Goal: Task Accomplishment & Management: Use online tool/utility

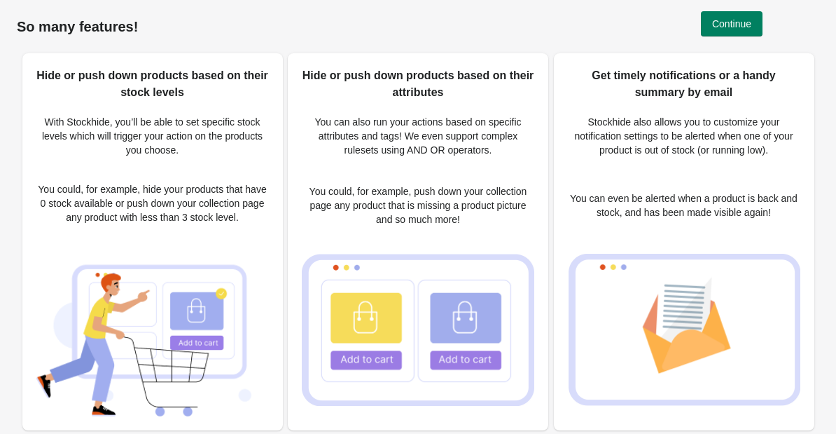
scroll to position [14, 0]
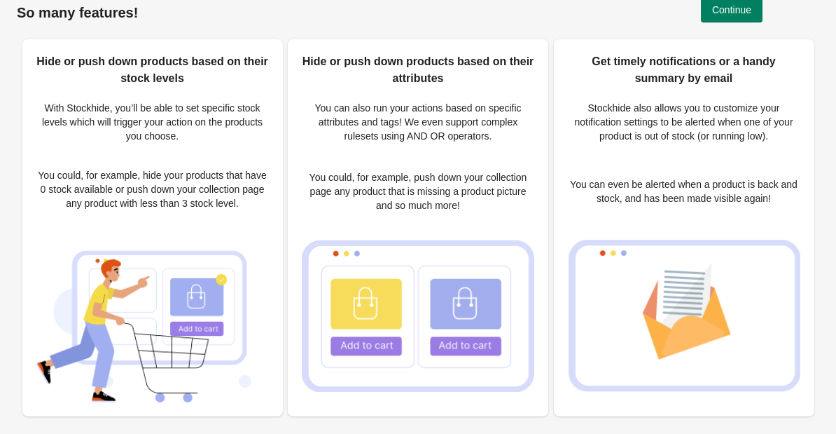
click at [124, 182] on p "You could, for example, hide your products that have 0 stock available or push …" at bounding box center [152, 189] width 233 height 42
click at [744, 14] on span "Continue" at bounding box center [731, 9] width 39 height 11
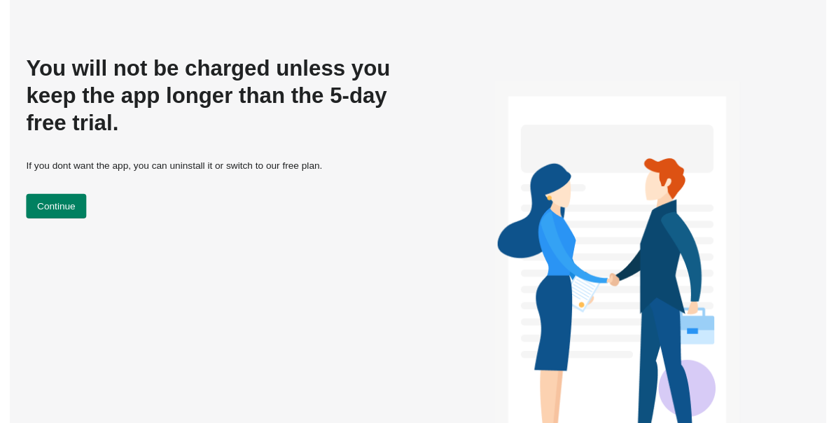
scroll to position [0, 0]
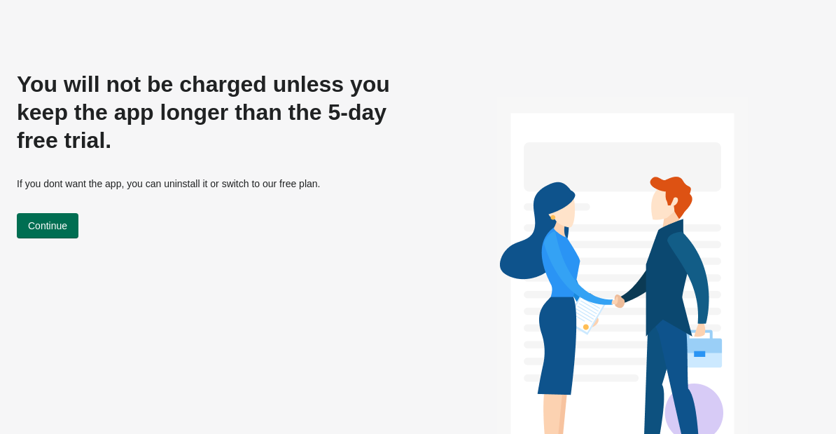
click at [57, 226] on span "Continue" at bounding box center [47, 225] width 39 height 11
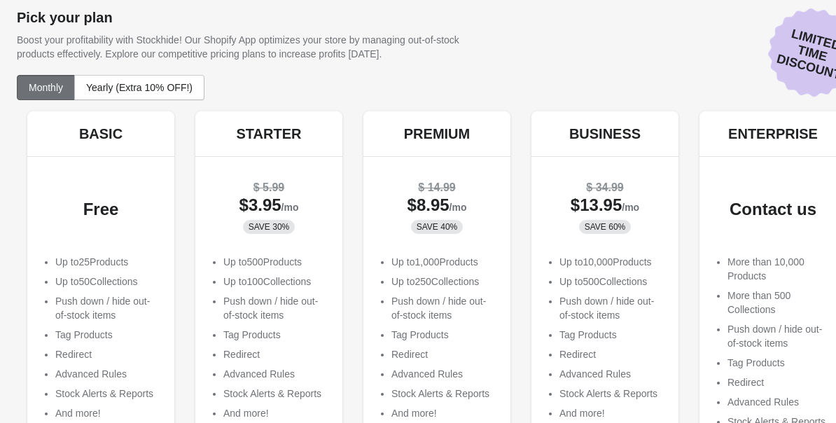
scroll to position [143, 0]
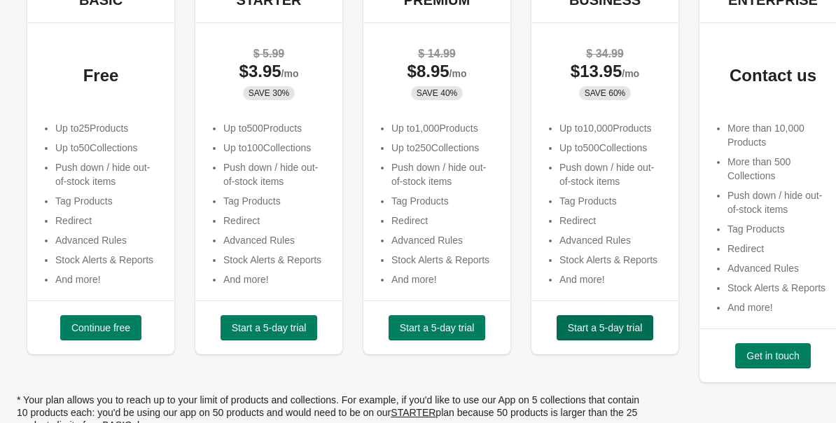
click at [585, 324] on span "Start a 5-day trial" at bounding box center [605, 327] width 75 height 11
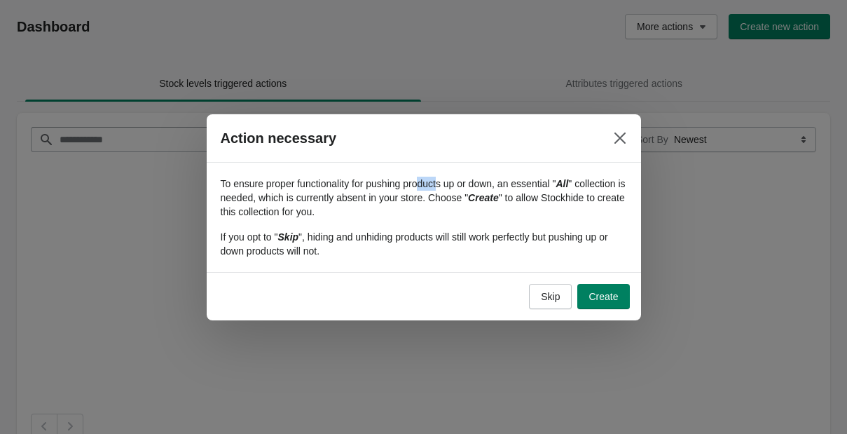
drag, startPoint x: 428, startPoint y: 185, endPoint x: 464, endPoint y: 191, distance: 36.3
click at [451, 190] on p "To ensure proper functionality for pushing products up or down, an essential " …" at bounding box center [424, 197] width 406 height 42
click at [498, 200] on p "To ensure proper functionality for pushing products up or down, an essential " …" at bounding box center [424, 197] width 406 height 42
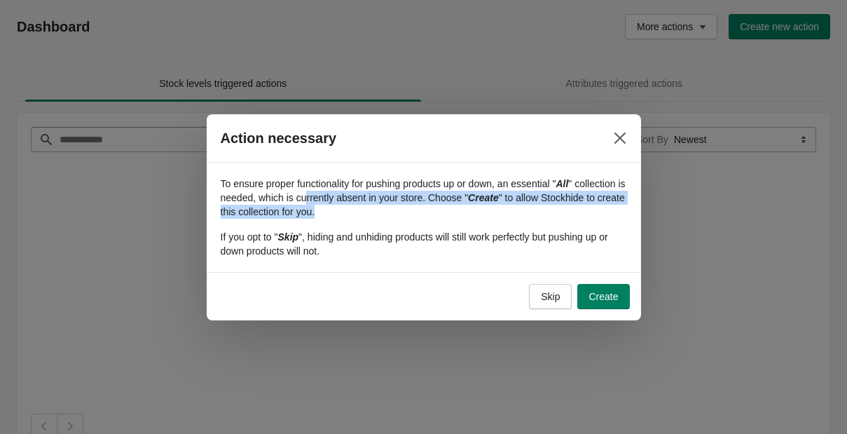
drag, startPoint x: 369, startPoint y: 199, endPoint x: 502, endPoint y: 209, distance: 133.5
click at [502, 209] on p "To ensure proper functionality for pushing products up or down, an essential " …" at bounding box center [424, 197] width 406 height 42
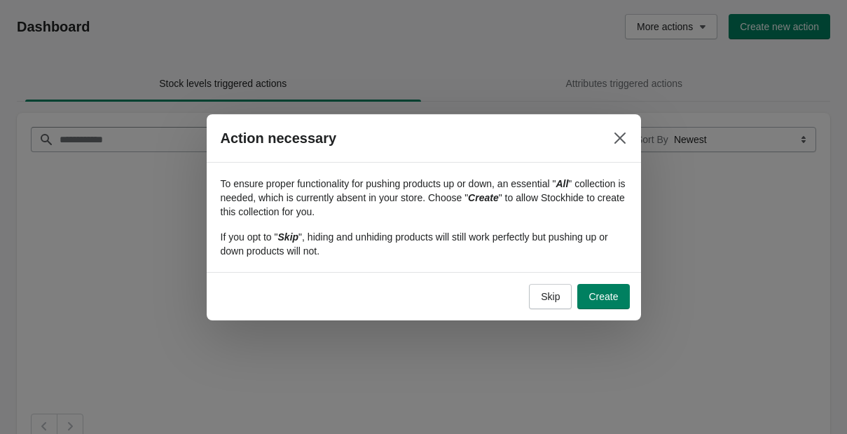
click at [501, 209] on p "To ensure proper functionality for pushing products up or down, an essential " …" at bounding box center [424, 197] width 406 height 42
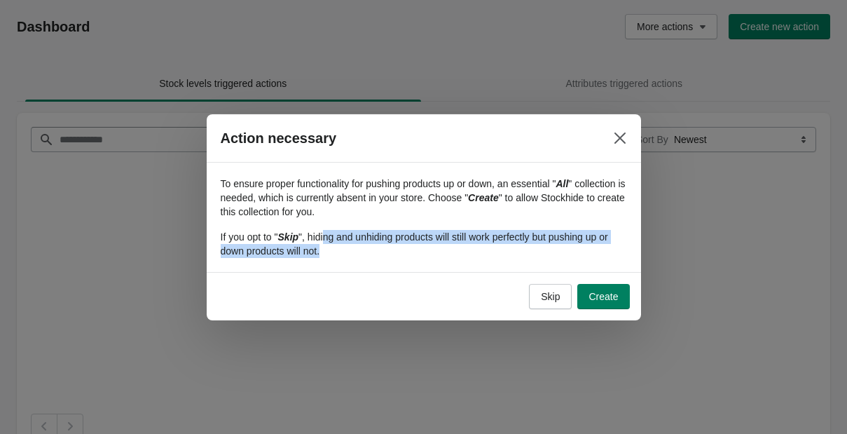
drag, startPoint x: 330, startPoint y: 239, endPoint x: 459, endPoint y: 247, distance: 129.8
click at [458, 247] on p "If you opt to " Skip ", hiding and unhiding products will still work perfectly …" at bounding box center [424, 244] width 406 height 28
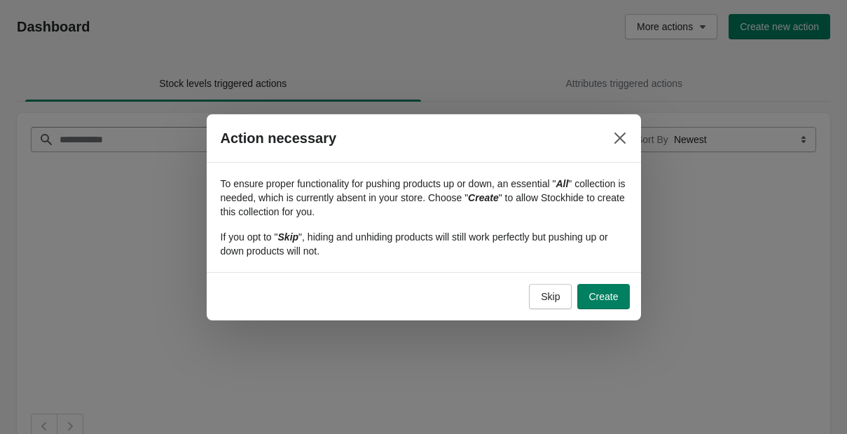
click at [462, 249] on p "If you opt to " Skip ", hiding and unhiding products will still work perfectly …" at bounding box center [424, 244] width 406 height 28
click at [597, 296] on span "Create" at bounding box center [602, 296] width 29 height 11
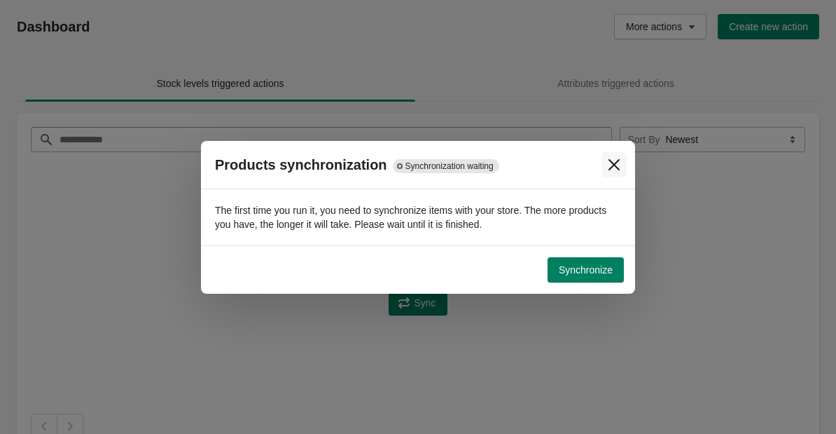
click at [610, 162] on icon "Close" at bounding box center [614, 165] width 14 height 14
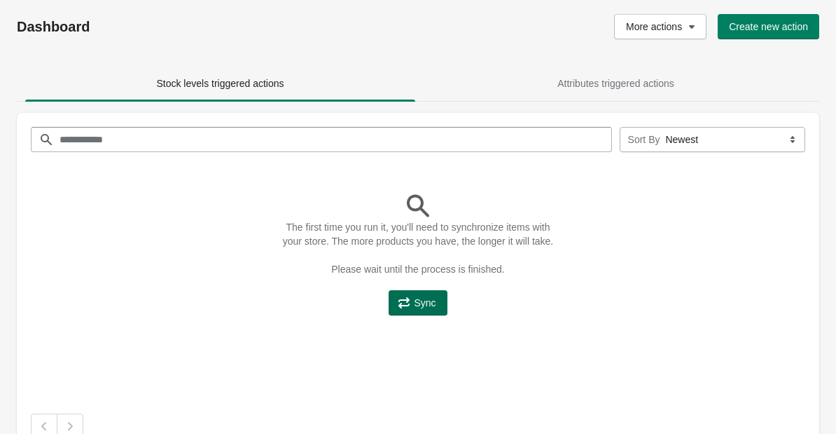
click at [419, 308] on span "Sync" at bounding box center [425, 302] width 22 height 11
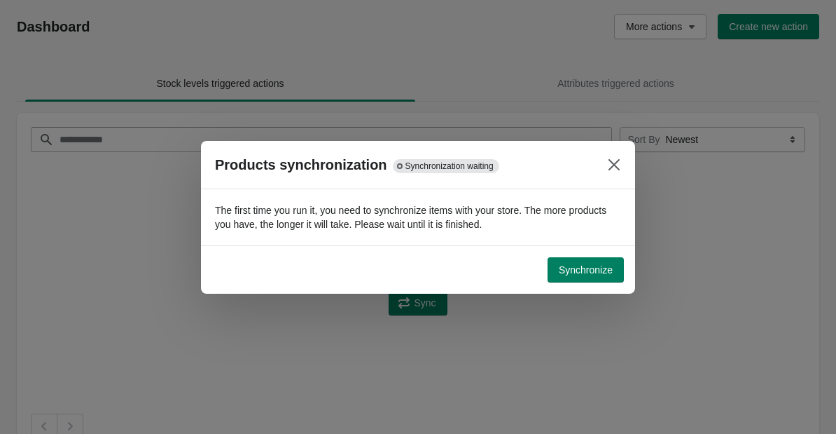
click at [623, 164] on button "Close" at bounding box center [614, 164] width 25 height 25
